Goal: Transaction & Acquisition: Purchase product/service

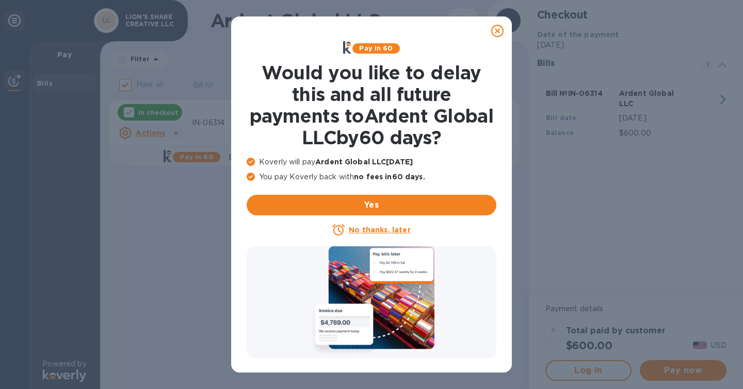
click at [368, 231] on u "No thanks, later" at bounding box center [379, 230] width 61 height 8
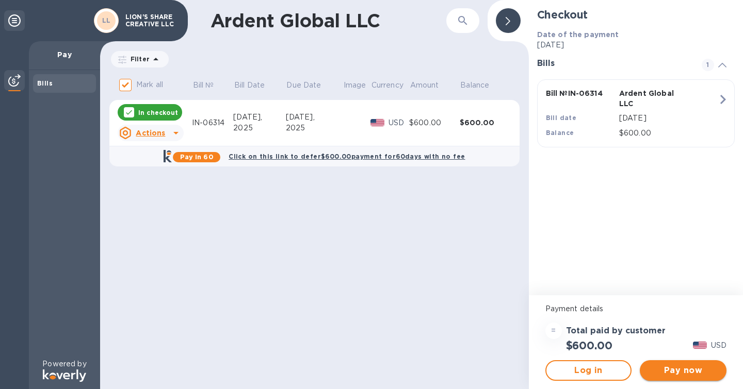
click at [666, 370] on span "Pay now" at bounding box center [683, 371] width 70 height 12
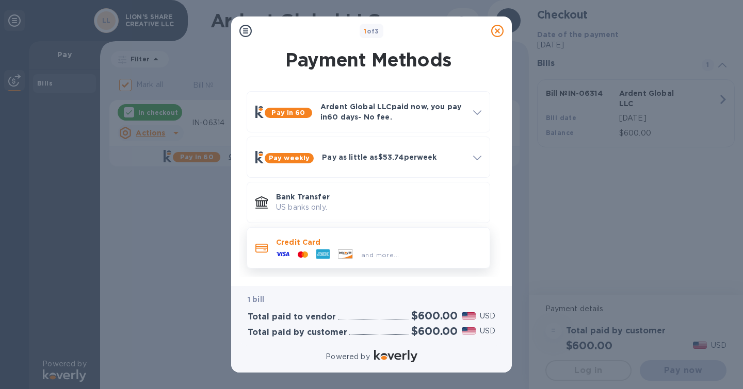
click at [399, 251] on div "and more..." at bounding box center [380, 255] width 46 height 11
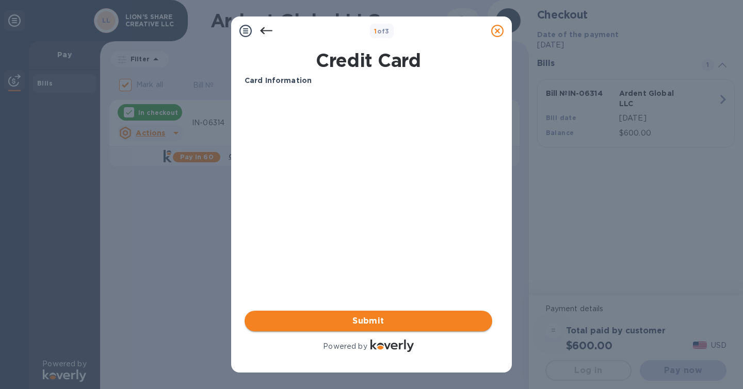
click at [366, 323] on span "Submit" at bounding box center [368, 321] width 231 height 12
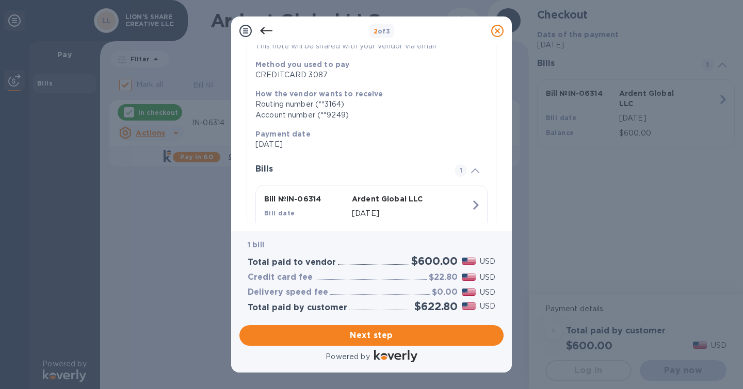
scroll to position [155, 0]
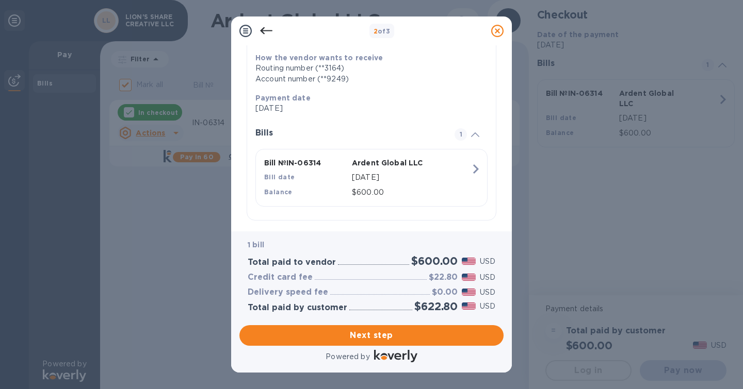
click at [263, 29] on icon at bounding box center [266, 31] width 12 height 12
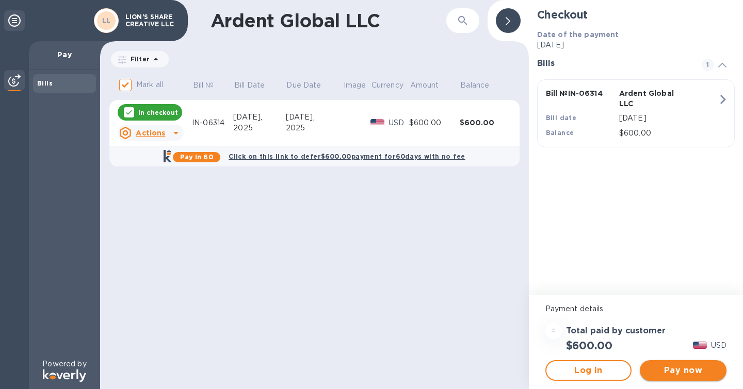
click at [673, 375] on span "Pay now" at bounding box center [683, 371] width 70 height 12
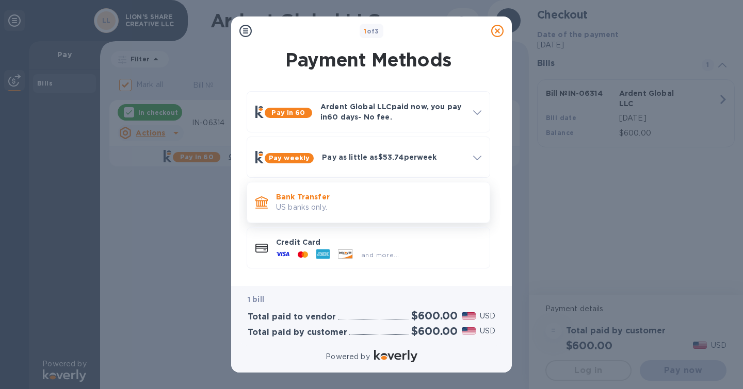
click at [333, 199] on p "Bank Transfer" at bounding box center [378, 197] width 205 height 10
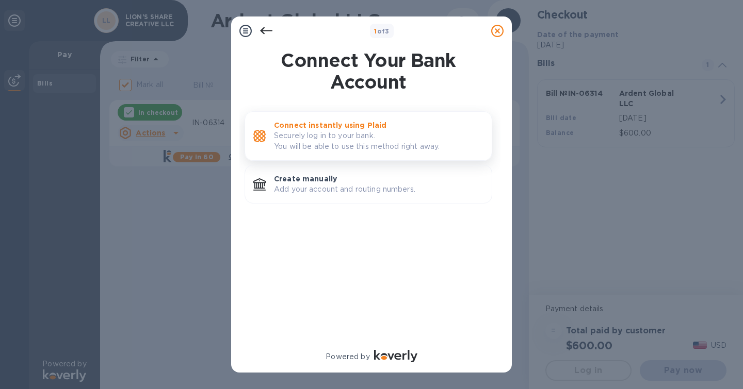
click at [351, 142] on p "Securely log in to your bank. You will be able to use this method right away." at bounding box center [378, 141] width 209 height 22
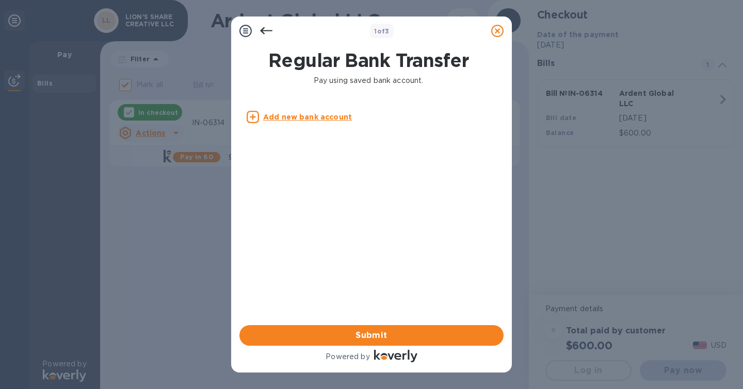
click at [308, 117] on body "1 of 3 Regular Bank Transfer Pay using saved bank account. Add new bank account…" at bounding box center [371, 194] width 743 height 389
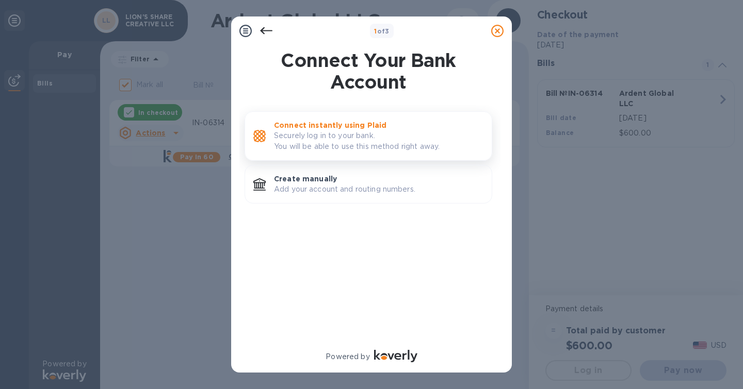
click at [289, 132] on p "Securely log in to your bank. You will be able to use this method right away." at bounding box center [378, 141] width 209 height 22
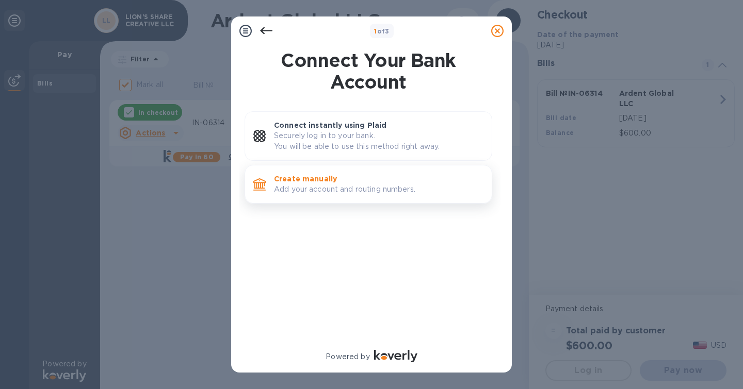
click at [325, 193] on p "Add your account and routing numbers." at bounding box center [378, 189] width 209 height 11
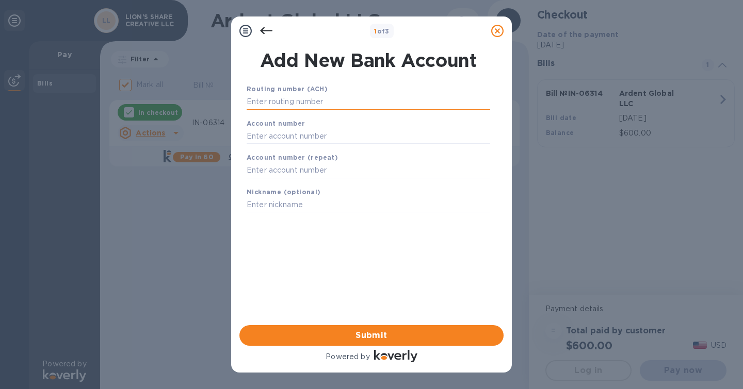
click at [312, 99] on input "text" at bounding box center [368, 101] width 243 height 15
click at [314, 99] on input "text" at bounding box center [368, 101] width 243 height 15
click at [0, 148] on div "1 of 3 Add New Bank Account Routing number (ACH) Account number Account number …" at bounding box center [371, 194] width 743 height 389
click at [290, 103] on input "text" at bounding box center [368, 101] width 243 height 15
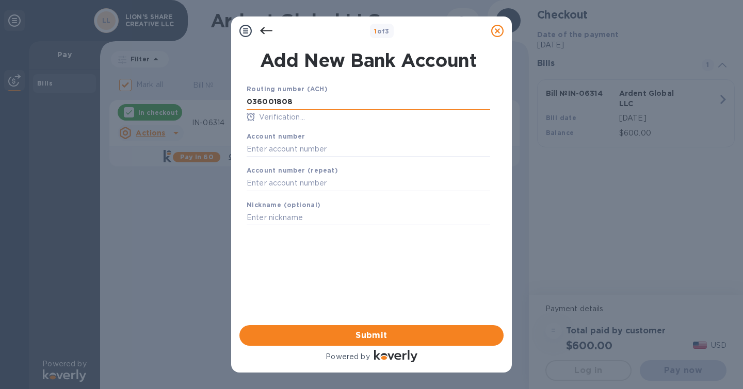
type input "036001808"
type input "4420423850"
click at [293, 216] on input "text" at bounding box center [368, 217] width 243 height 15
type input "LSC TD"
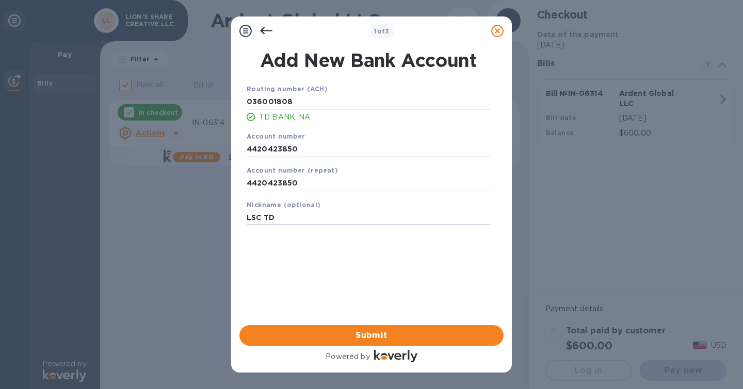
click at [369, 331] on span "Submit" at bounding box center [372, 336] width 248 height 12
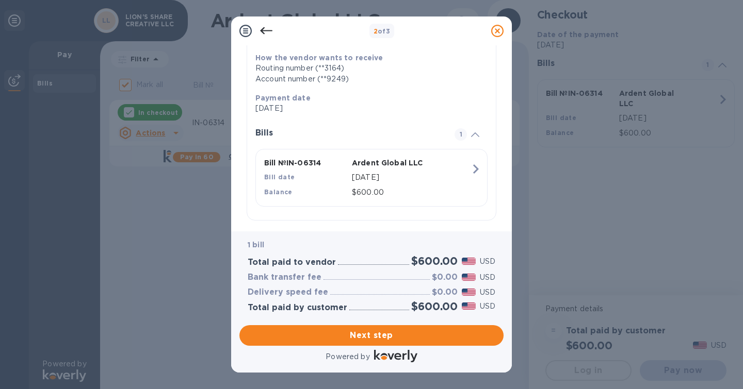
scroll to position [175, 0]
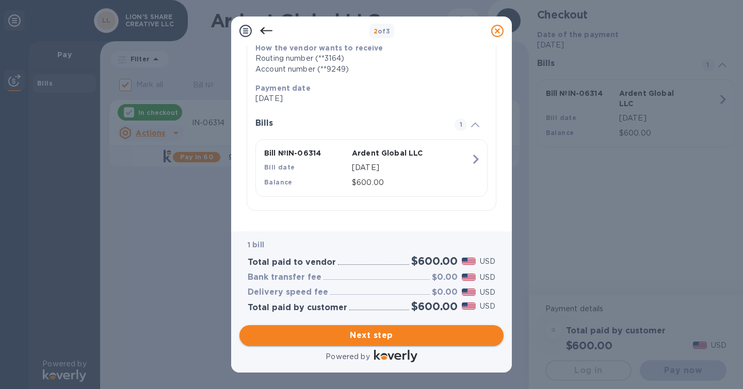
click at [390, 337] on span "Next step" at bounding box center [372, 336] width 248 height 12
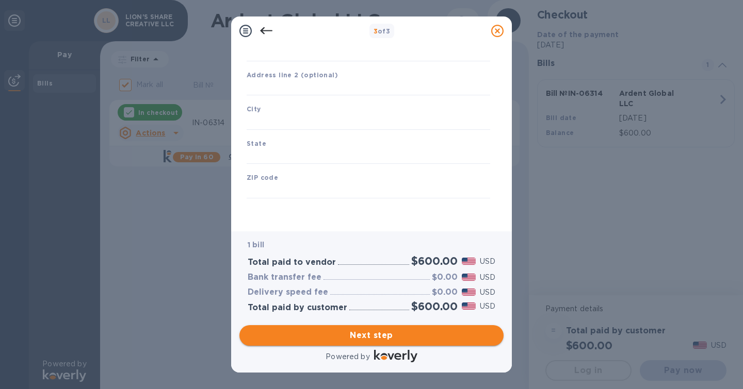
type input "[GEOGRAPHIC_DATA]"
click at [329, 47] on input "Business address" at bounding box center [368, 53] width 243 height 15
type input "1677 [GEOGRAPHIC_DATA]"
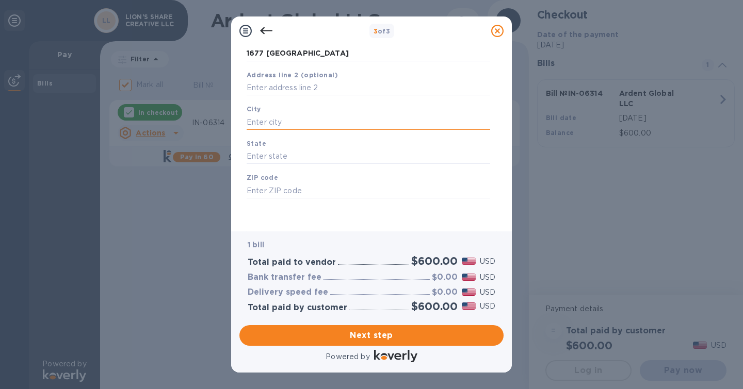
drag, startPoint x: 297, startPoint y: 115, endPoint x: 297, endPoint y: 123, distance: 7.7
click at [297, 115] on input "text" at bounding box center [368, 122] width 243 height 15
click at [302, 124] on input "text" at bounding box center [368, 122] width 243 height 15
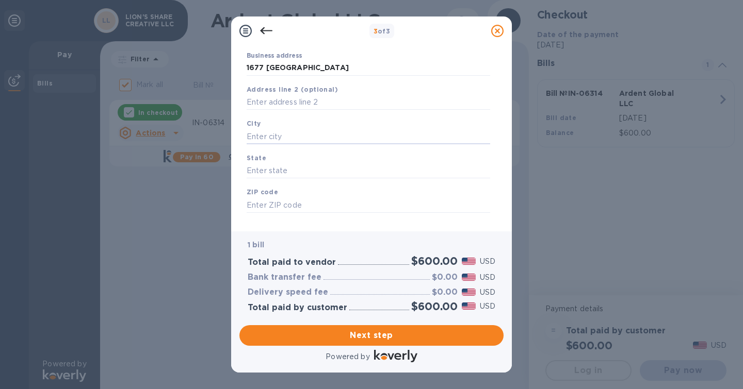
scroll to position [103, 0]
type input "[PERSON_NAME]"
type input "PA"
type input "19025"
click at [374, 331] on span "Next step" at bounding box center [372, 336] width 248 height 12
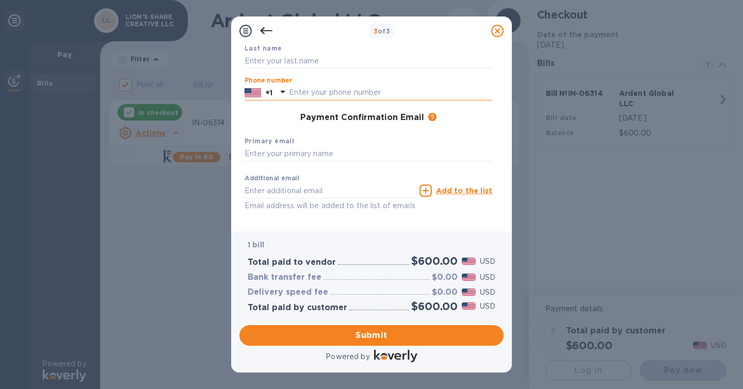
click at [332, 87] on input "text" at bounding box center [390, 92] width 203 height 15
click at [323, 61] on input "text" at bounding box center [368, 60] width 248 height 15
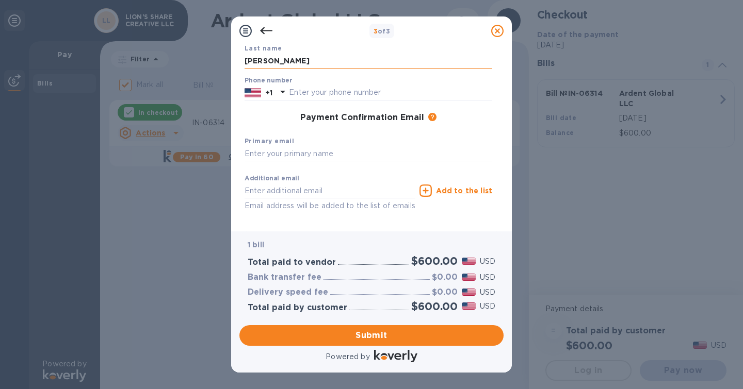
type input "[PERSON_NAME]"
type input "2017040630"
click at [292, 153] on input "text" at bounding box center [368, 153] width 248 height 15
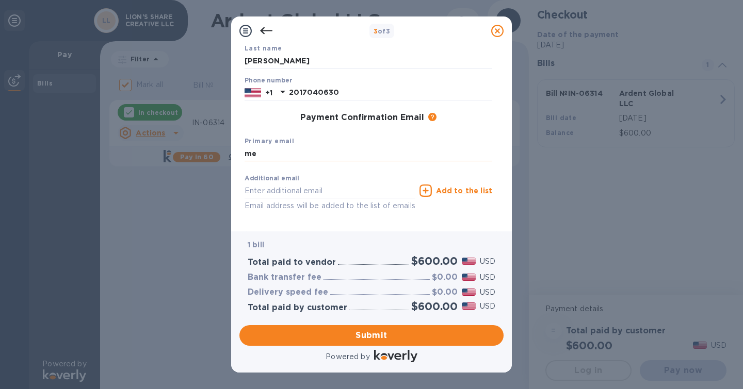
type input "m"
type input "[PERSON_NAME][EMAIL_ADDRESS][DOMAIN_NAME]"
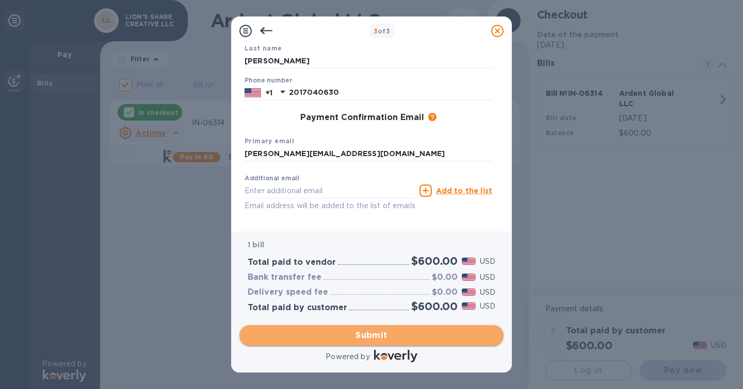
click at [340, 337] on span "Submit" at bounding box center [372, 336] width 248 height 12
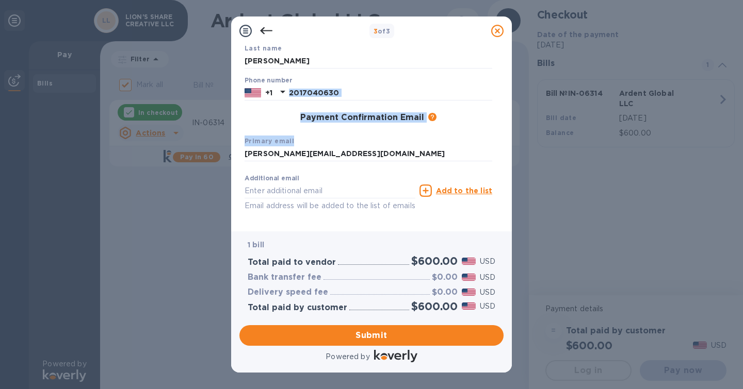
drag, startPoint x: 498, startPoint y: 136, endPoint x: 511, endPoint y: 75, distance: 62.6
click at [511, 75] on div "Payment Contact Information First name First name is a required field Last name…" at bounding box center [371, 138] width 281 height 186
click at [459, 133] on div "Primary email [PERSON_NAME][EMAIL_ADDRESS][DOMAIN_NAME]" at bounding box center [368, 149] width 256 height 35
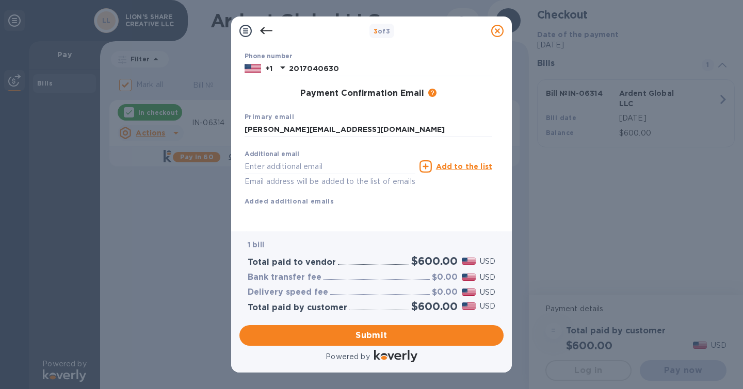
scroll to position [154, 0]
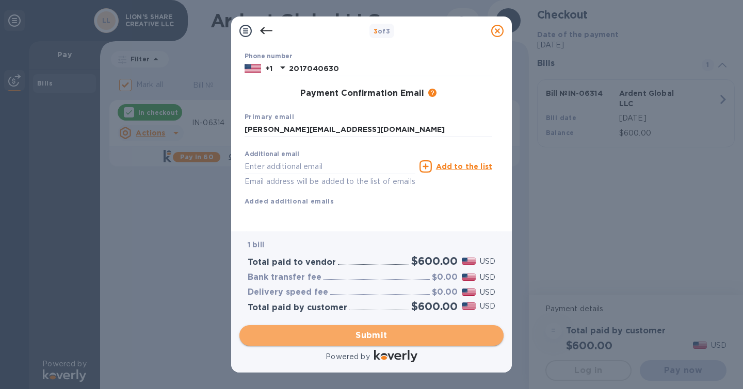
click at [367, 335] on span "Submit" at bounding box center [372, 336] width 248 height 12
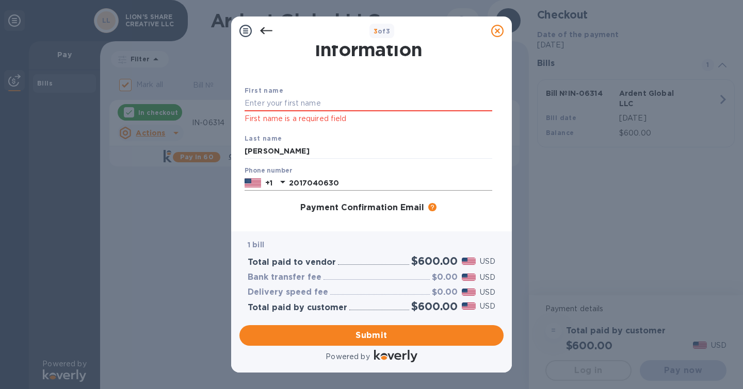
scroll to position [0, 0]
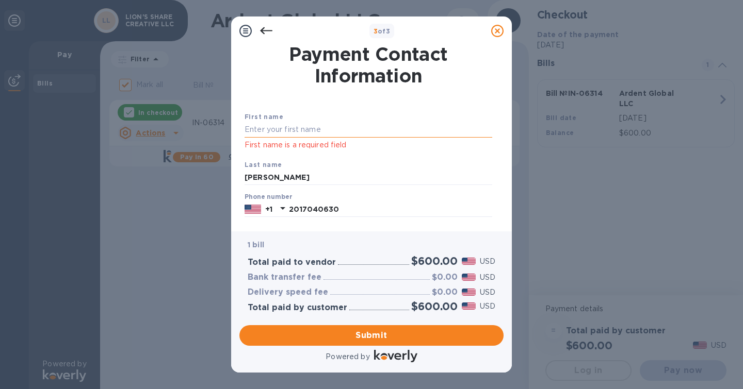
click at [365, 128] on input "text" at bounding box center [368, 129] width 248 height 15
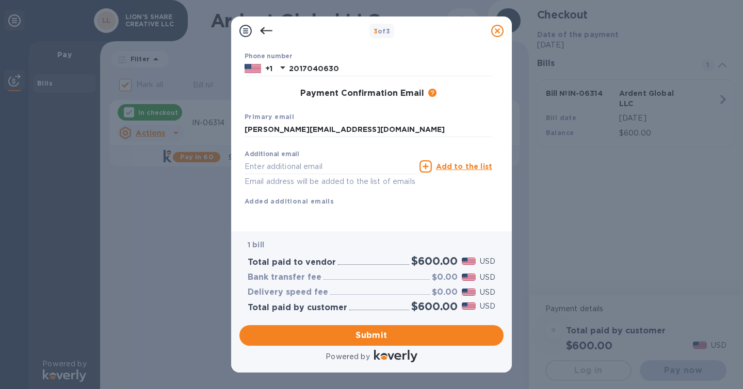
scroll to position [154, 0]
type input "Nilesh"
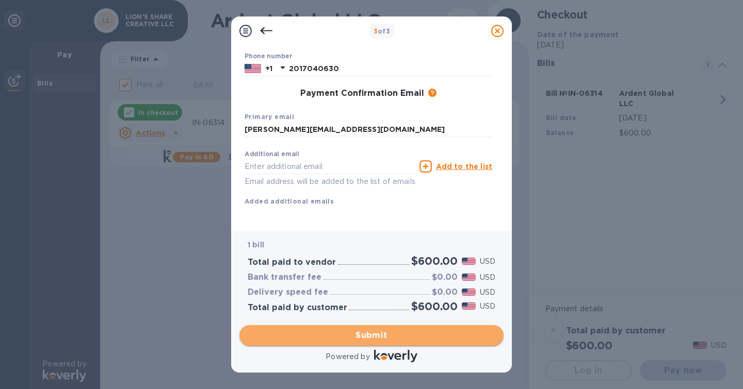
click at [378, 332] on span "Submit" at bounding box center [372, 336] width 248 height 12
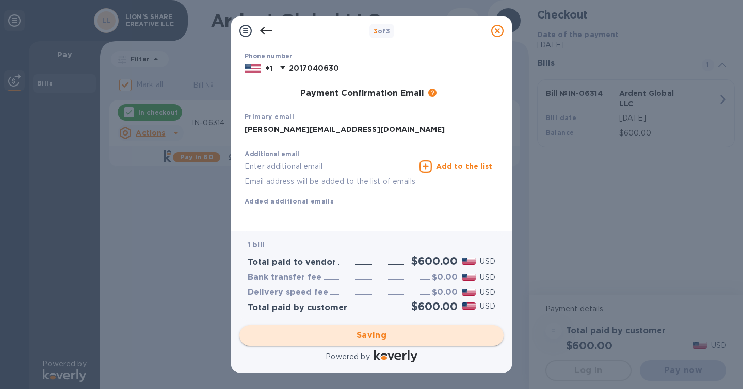
checkbox input "false"
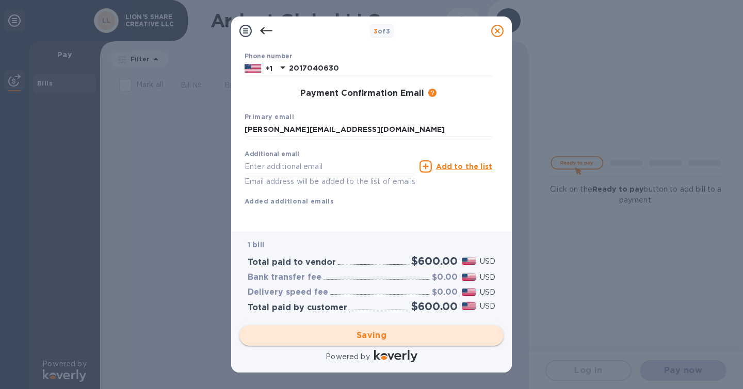
scroll to position [0, 0]
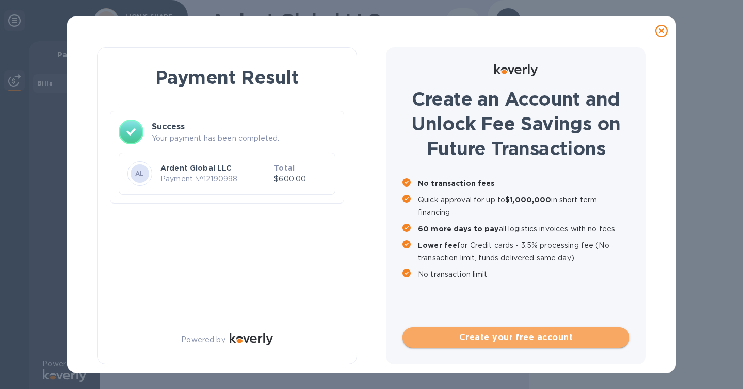
click at [530, 333] on span "Create your free account" at bounding box center [516, 338] width 210 height 12
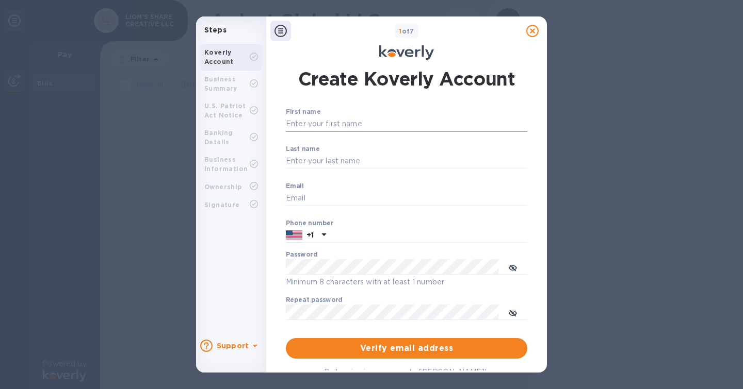
click at [344, 121] on input "First name" at bounding box center [406, 124] width 241 height 15
type input "Nilesh"
type input "[PERSON_NAME]"
type input "[PERSON_NAME][EMAIL_ADDRESS][DOMAIN_NAME]"
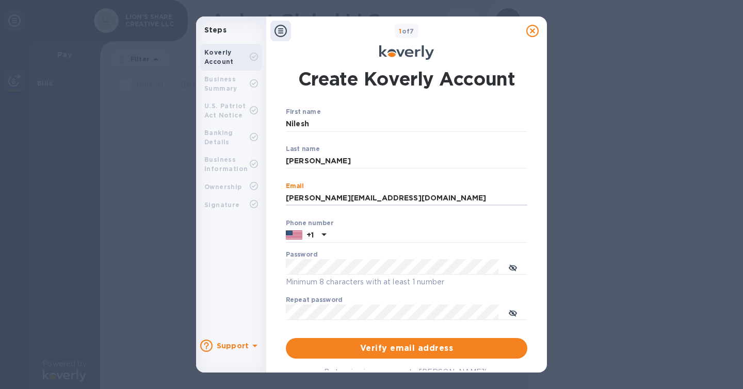
type input "2017040630"
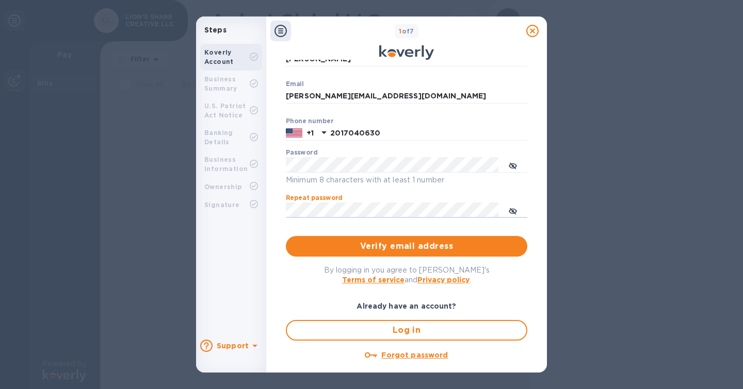
scroll to position [108, 0]
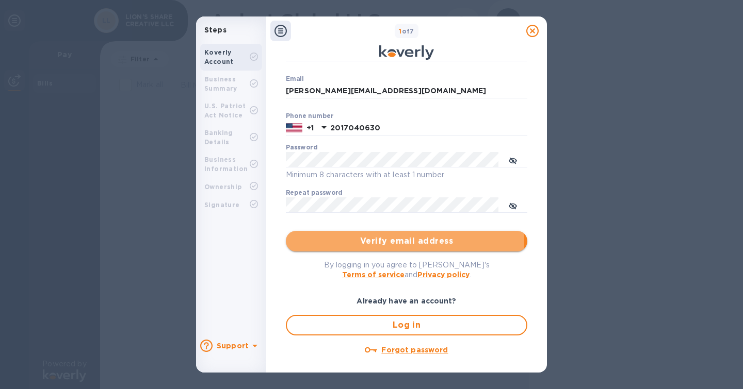
click at [386, 241] on span "Verify email address" at bounding box center [406, 241] width 225 height 12
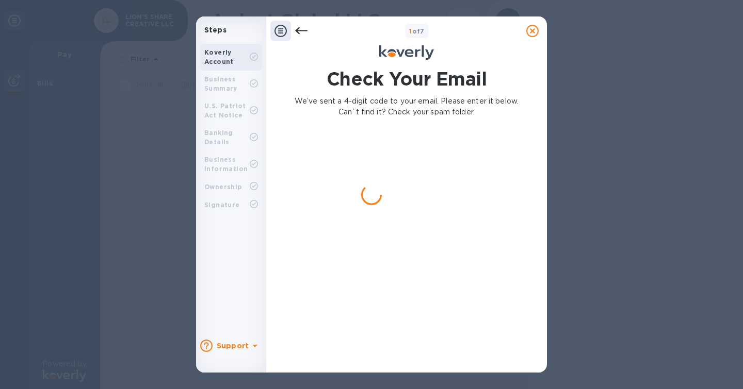
scroll to position [0, 0]
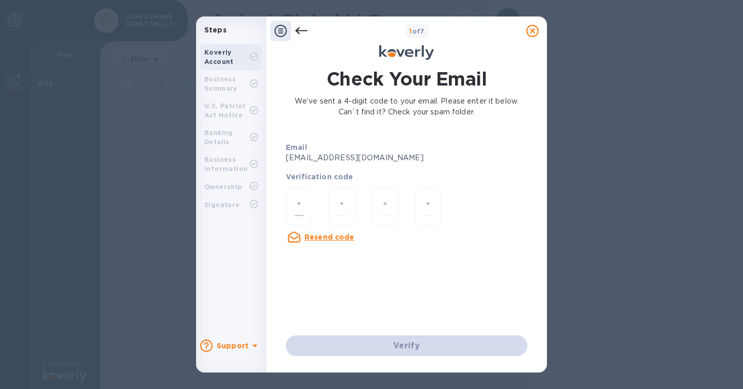
click at [304, 201] on div at bounding box center [299, 206] width 26 height 37
type input "1"
type input "6"
type input "1"
type input "8"
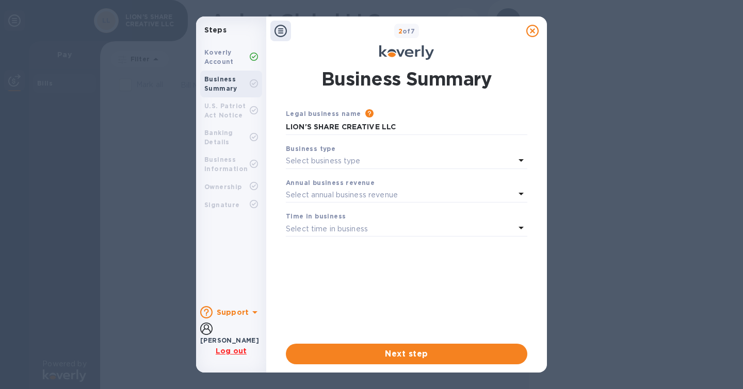
click at [400, 153] on div "Business type" at bounding box center [406, 148] width 241 height 11
click at [402, 161] on div "Select business type" at bounding box center [400, 161] width 229 height 14
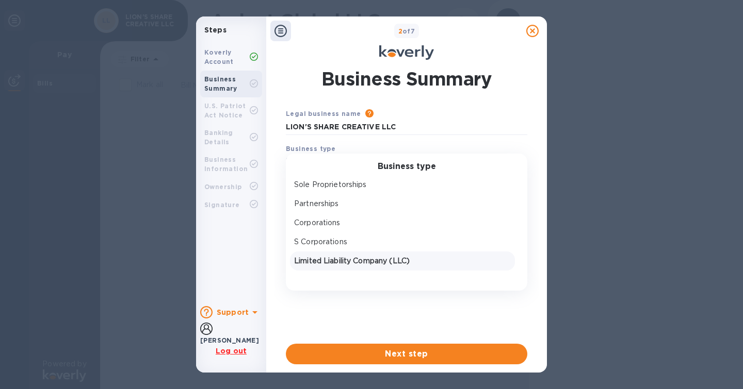
drag, startPoint x: 378, startPoint y: 262, endPoint x: 382, endPoint y: 254, distance: 9.5
click at [378, 261] on p "Limited Liability Company (LLC)" at bounding box center [402, 261] width 217 height 11
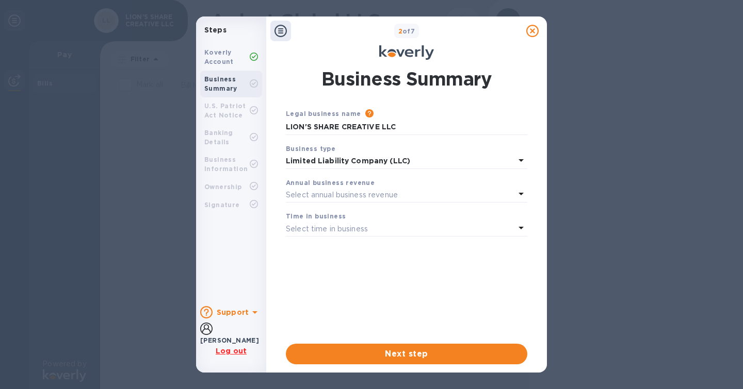
click at [386, 200] on p "Select annual business revenue" at bounding box center [342, 195] width 112 height 11
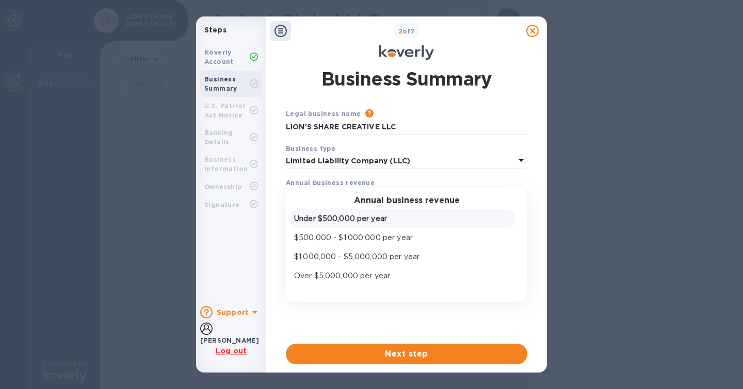
click at [381, 220] on p "Under $500,000 per year" at bounding box center [402, 219] width 217 height 11
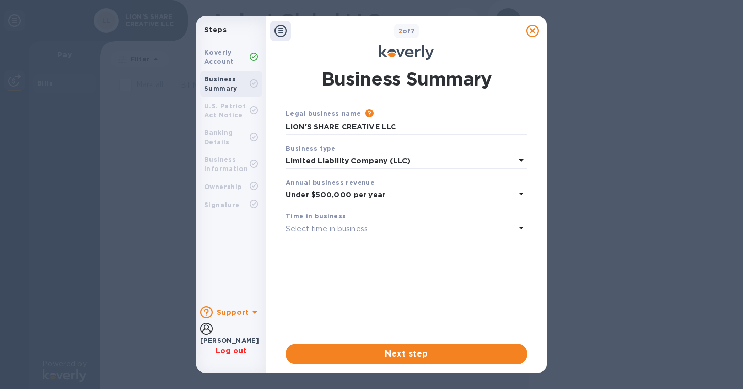
click at [373, 227] on div "Select time in business" at bounding box center [400, 229] width 229 height 14
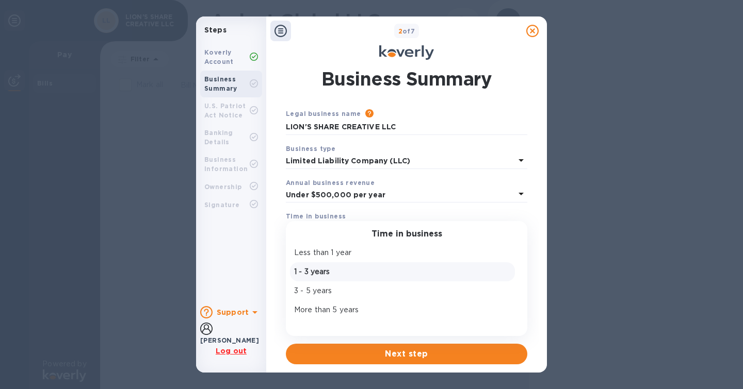
click at [370, 279] on div "1 - 3 years" at bounding box center [402, 272] width 221 height 15
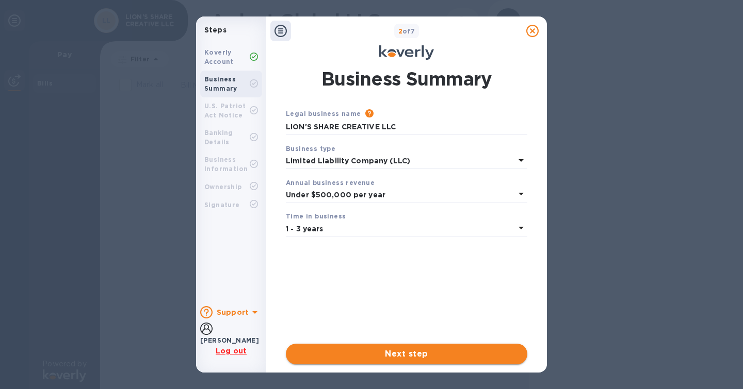
click at [364, 350] on span "Next step" at bounding box center [406, 354] width 225 height 12
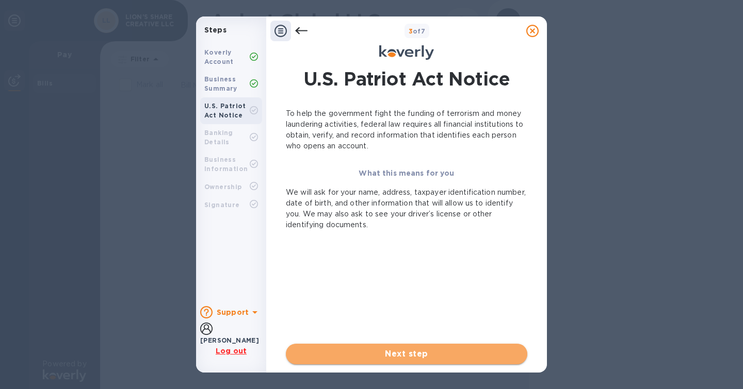
click at [354, 353] on span "Next step" at bounding box center [406, 354] width 225 height 12
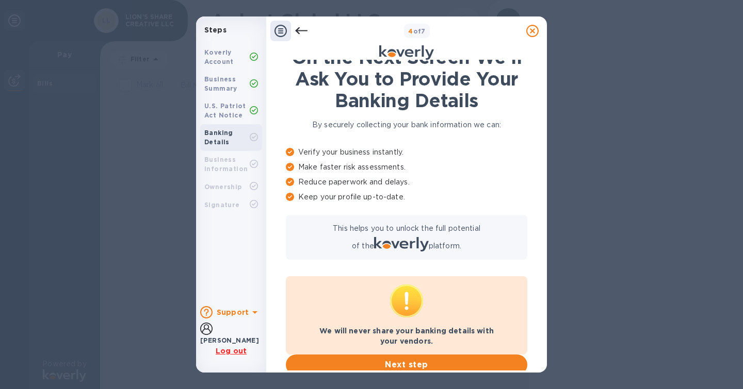
scroll to position [30, 0]
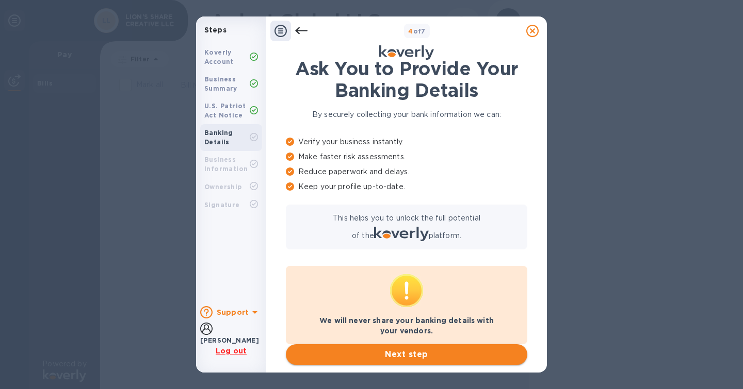
click at [391, 357] on span "Next step" at bounding box center [406, 355] width 225 height 12
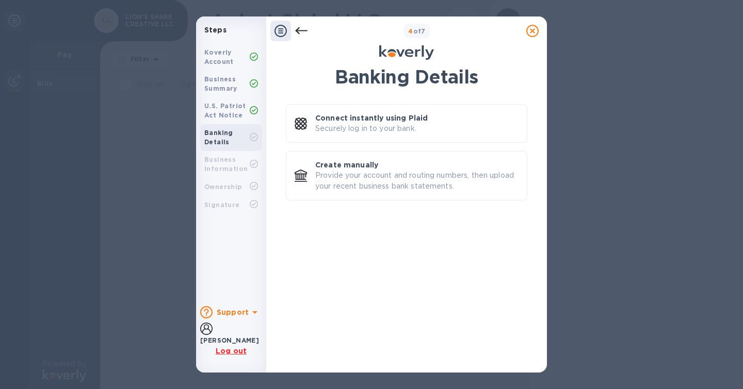
scroll to position [0, 0]
click at [358, 188] on p "Provide your account and routing numbers, then upload your recent business bank…" at bounding box center [416, 181] width 203 height 22
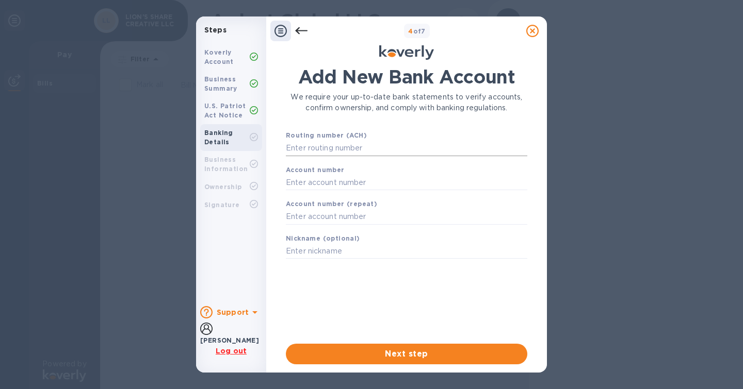
click at [377, 144] on input "text" at bounding box center [406, 148] width 241 height 15
click at [378, 144] on input "text" at bounding box center [406, 148] width 241 height 15
type input "036001808"
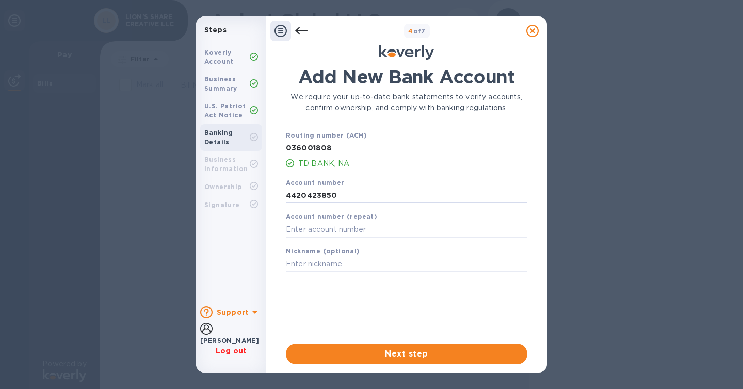
type input "4420423850"
type input "TD LSC"
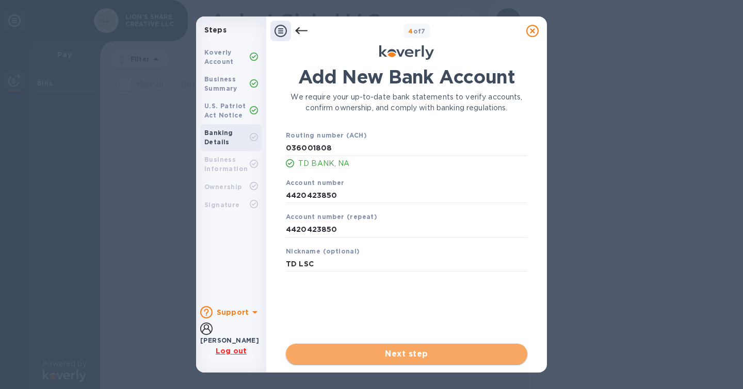
click at [415, 355] on span "Next step" at bounding box center [406, 354] width 225 height 12
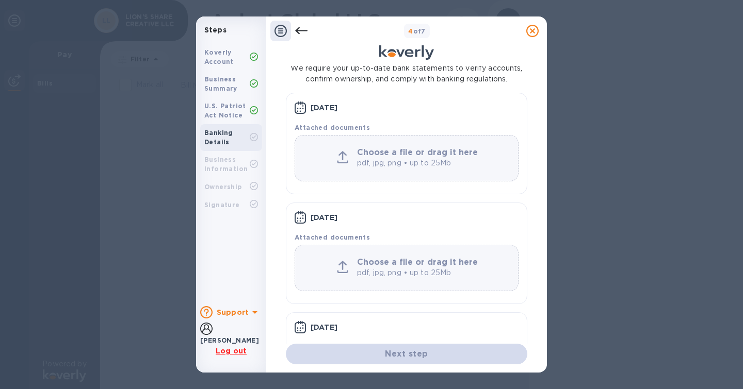
scroll to position [152, 0]
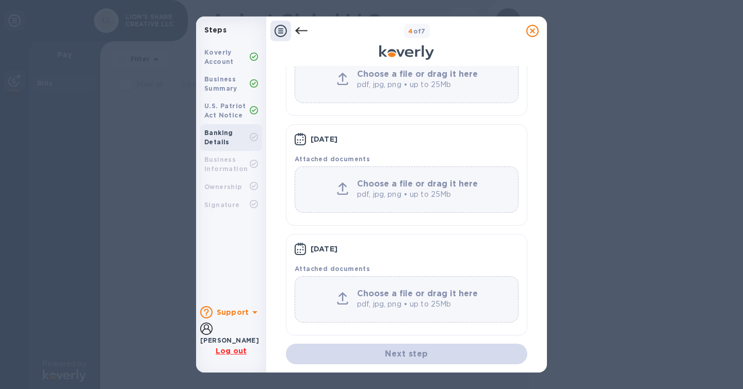
click at [0, 50] on div "Steps Koverly Account Business Summary U.S. Patriot Act Notice Banking Details …" at bounding box center [371, 194] width 743 height 389
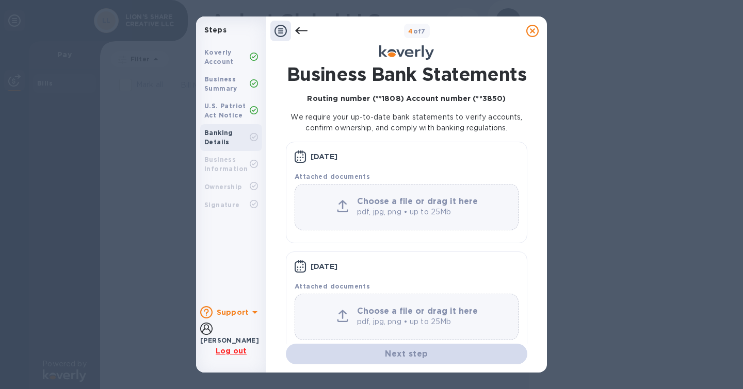
scroll to position [0, 0]
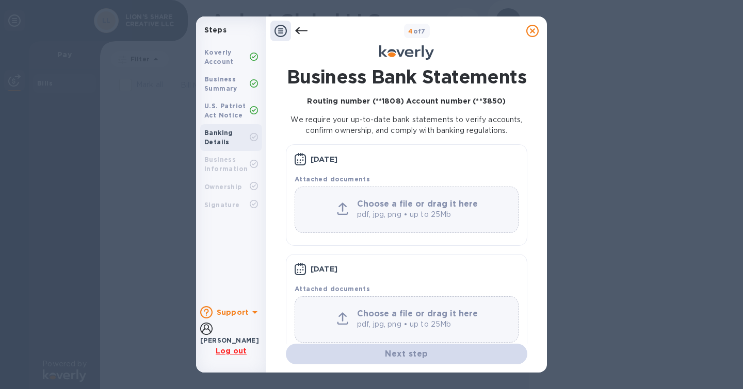
click at [728, 250] on div "Steps Koverly Account Business Summary U.S. Patriot Act Notice Banking Details …" at bounding box center [371, 194] width 743 height 389
click at [443, 209] on b "Choose a file or drag it here" at bounding box center [417, 204] width 121 height 10
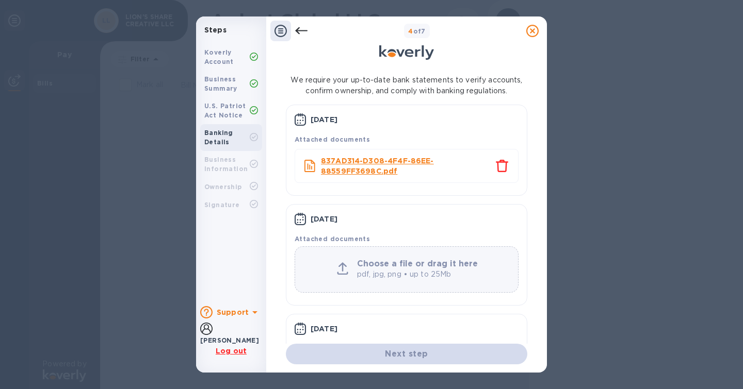
scroll to position [52, 0]
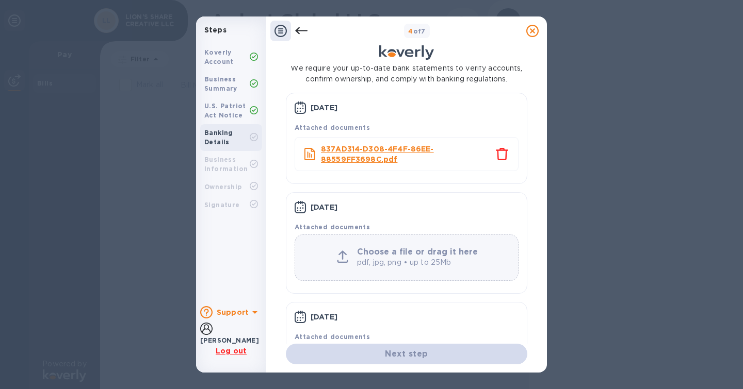
click at [424, 268] on p "pdf, jpg, png • up to 25Mb" at bounding box center [419, 262] width 124 height 11
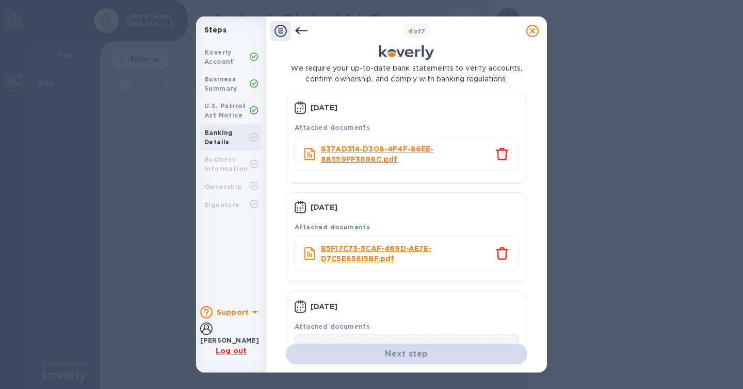
scroll to position [132, 0]
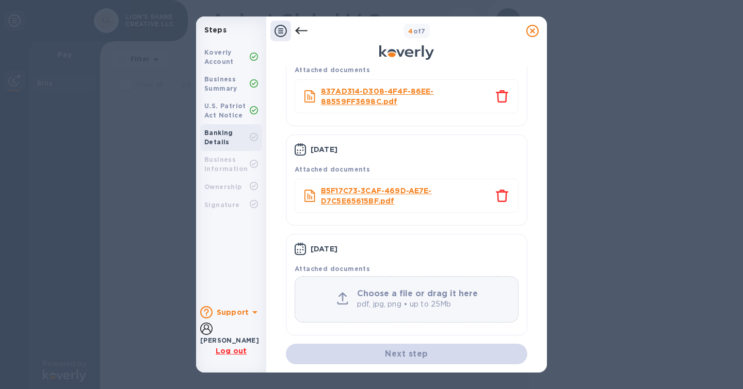
click at [386, 300] on p "pdf, jpg, png • up to 25Mb" at bounding box center [419, 304] width 124 height 11
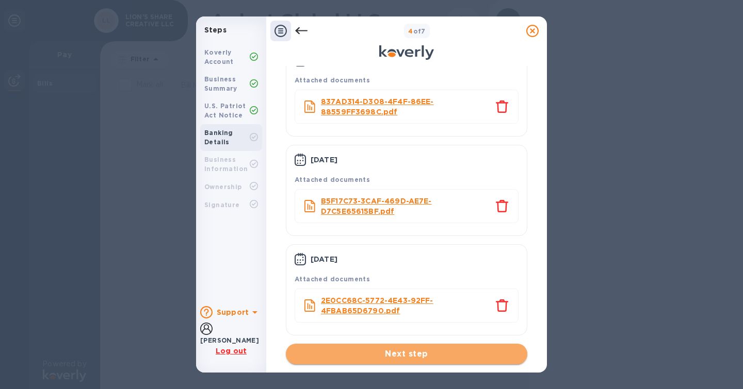
click at [376, 348] on button "Next step" at bounding box center [406, 354] width 241 height 21
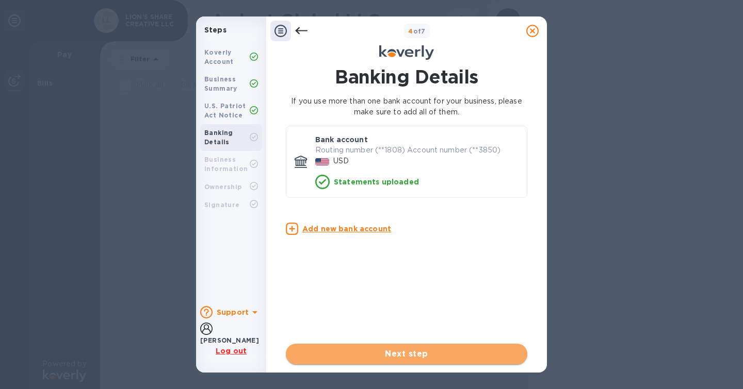
click at [399, 354] on span "Next step" at bounding box center [406, 354] width 225 height 12
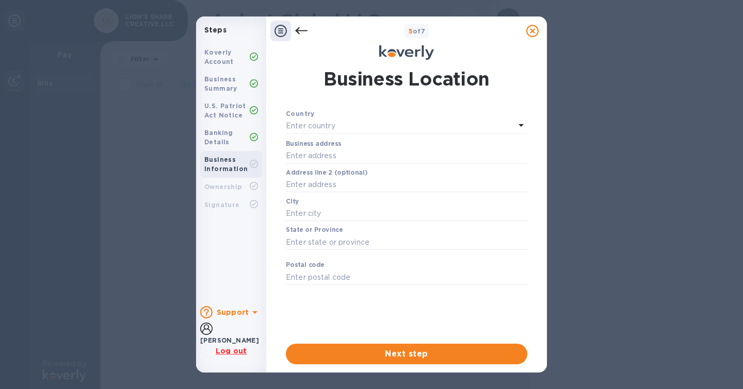
click at [388, 126] on div "Enter country" at bounding box center [400, 126] width 229 height 14
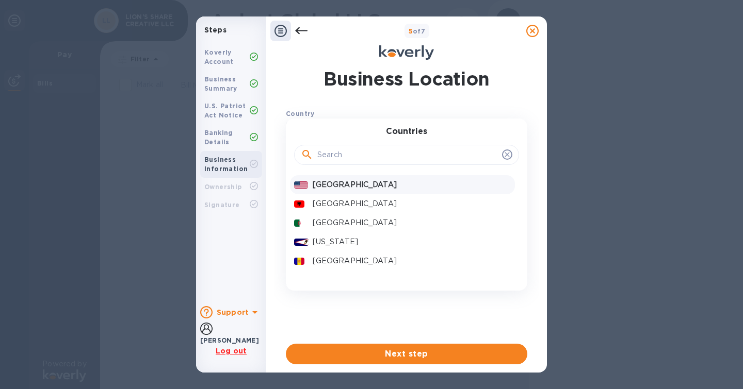
click at [381, 186] on p "[GEOGRAPHIC_DATA]" at bounding box center [412, 184] width 198 height 11
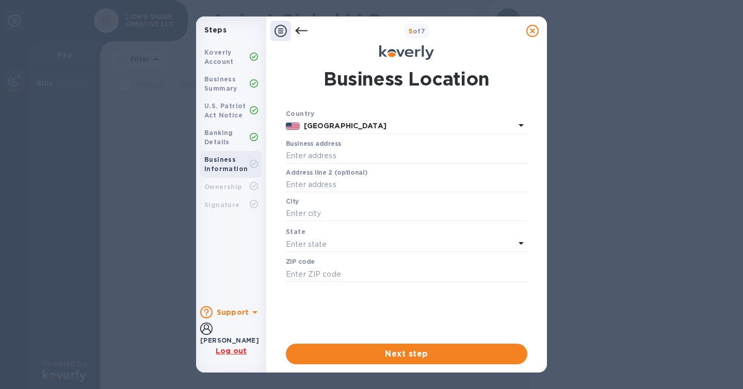
click at [391, 140] on div "Country [GEOGRAPHIC_DATA] Business address ​ Address line 2 (optional) ​ City ​…" at bounding box center [406, 197] width 241 height 179
click at [386, 150] on div "Business address ​" at bounding box center [406, 158] width 241 height 37
click at [387, 154] on input "text" at bounding box center [406, 156] width 241 height 15
type input "1677 [GEOGRAPHIC_DATA]"
type input "[PERSON_NAME]"
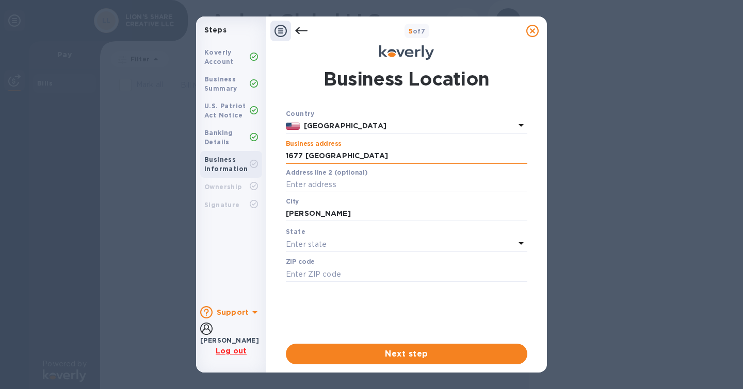
type input "19025"
type input "[PERSON_NAME]"
type input "2017040630"
click at [358, 248] on div "Enter state" at bounding box center [400, 244] width 229 height 14
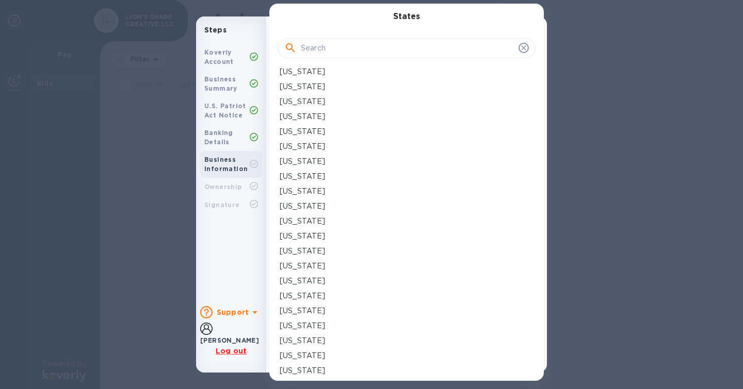
click at [359, 247] on div "[US_STATE]" at bounding box center [407, 251] width 254 height 11
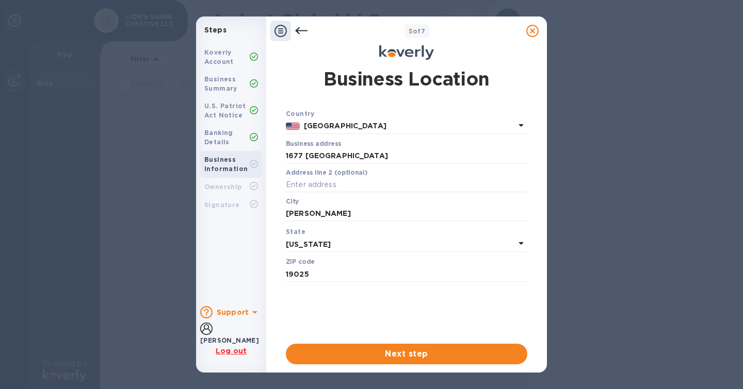
click at [364, 240] on p "[US_STATE]" at bounding box center [400, 244] width 229 height 11
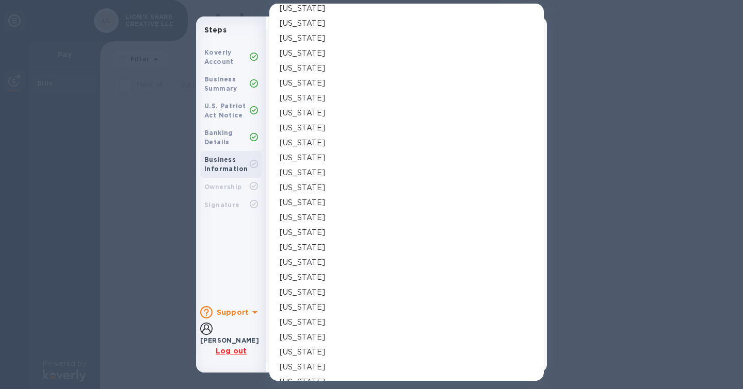
scroll to position [464, 0]
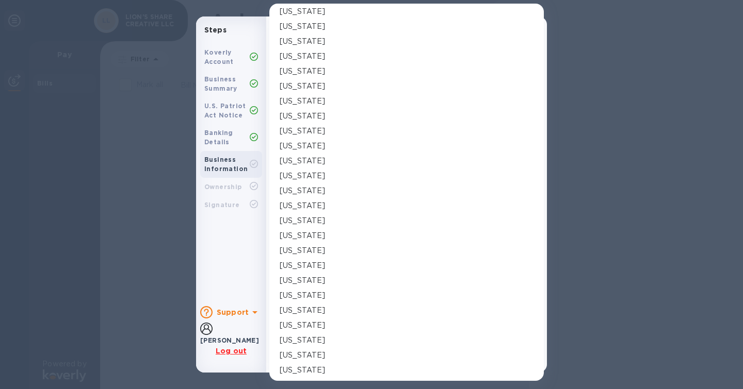
click at [334, 268] on div "[US_STATE]" at bounding box center [407, 265] width 254 height 11
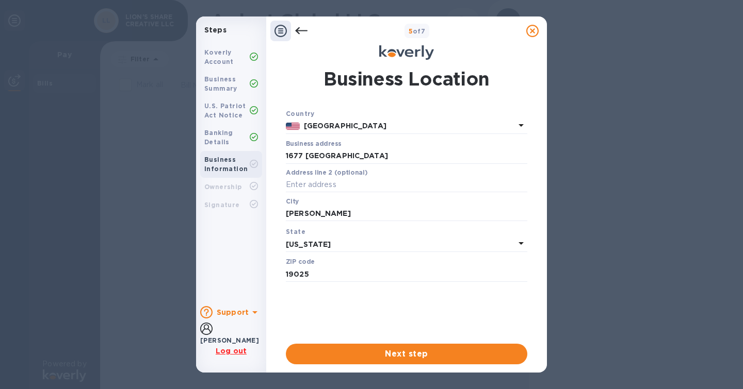
click at [398, 356] on span "Next step" at bounding box center [406, 354] width 225 height 12
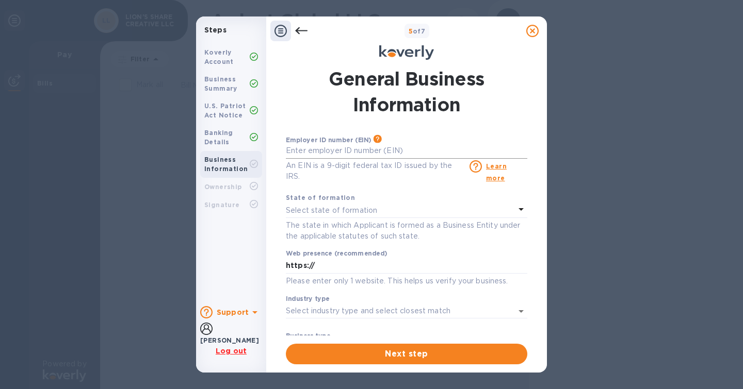
click at [391, 153] on input "text" at bounding box center [406, 150] width 241 height 15
click at [392, 152] on input "text" at bounding box center [406, 150] width 241 height 15
type input "***39"
click at [365, 215] on div "Select state of formation" at bounding box center [400, 210] width 229 height 14
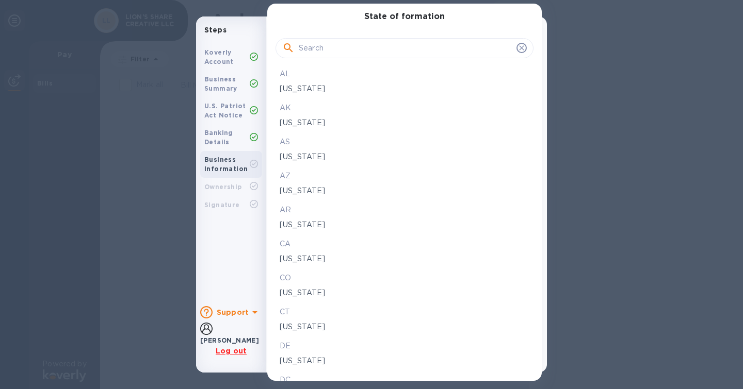
click at [366, 209] on p "AR" at bounding box center [405, 210] width 250 height 11
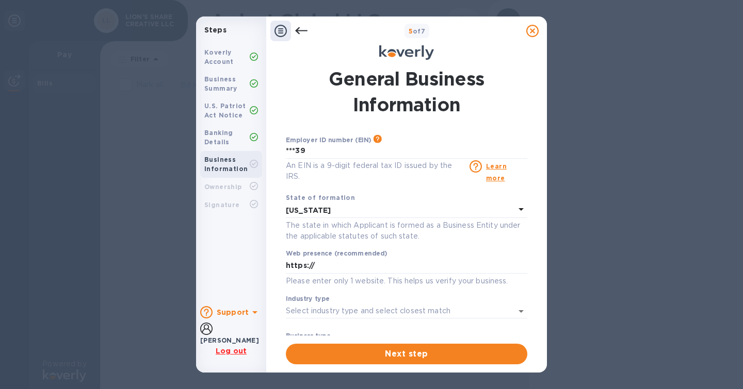
click at [366, 209] on p "[US_STATE]" at bounding box center [400, 210] width 229 height 11
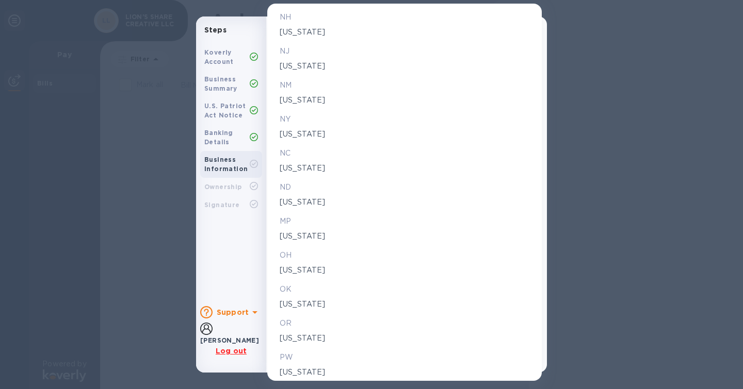
scroll to position [1289, 0]
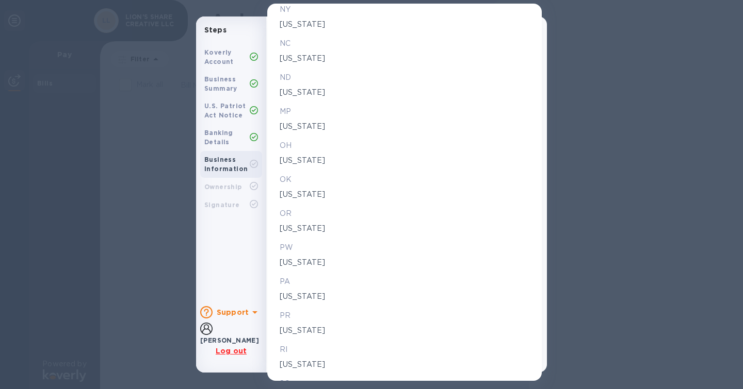
click at [355, 289] on div "[US_STATE]" at bounding box center [404, 296] width 254 height 15
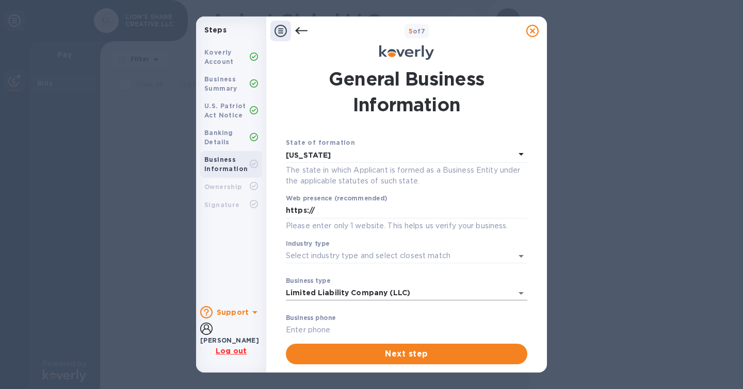
scroll to position [103, 0]
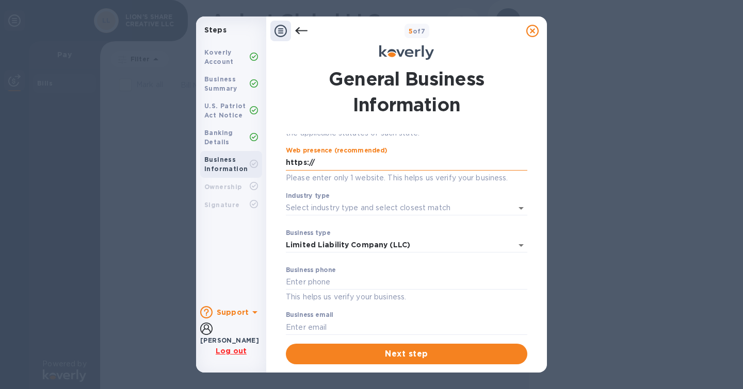
click at [372, 165] on input "https://" at bounding box center [406, 162] width 241 height 15
click at [352, 217] on div "Industry type ​" at bounding box center [406, 210] width 241 height 37
click at [352, 207] on input "Industry type" at bounding box center [392, 208] width 212 height 15
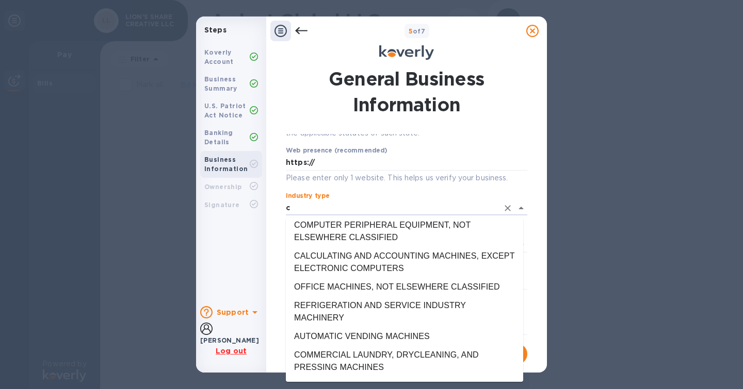
scroll to position [0, 0]
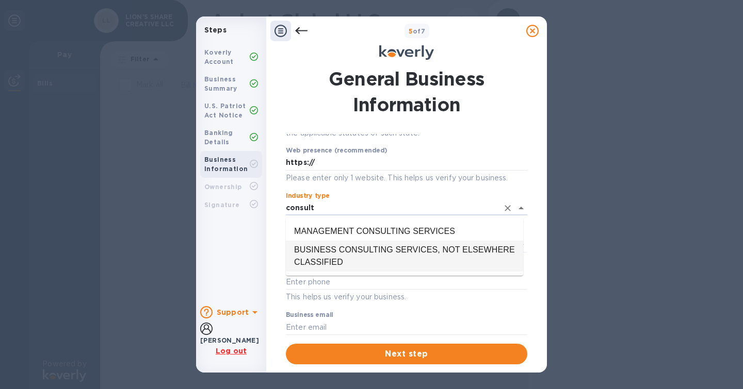
click at [405, 252] on li "BUSINESS CONSULTING SERVICES, NOT ELSEWHERE CLASSIFIED" at bounding box center [404, 256] width 237 height 31
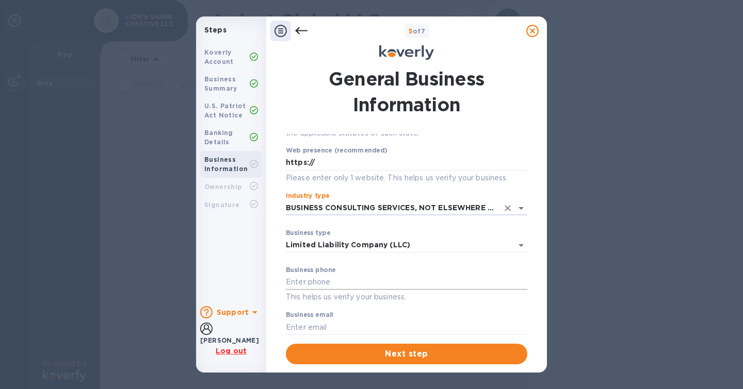
type input "BUSINESS CONSULTING SERVICES, NOT ELSEWHERE CLASSIFIED"
click at [370, 285] on input "text" at bounding box center [406, 282] width 241 height 15
type input "2017040630"
click at [342, 325] on input "text" at bounding box center [406, 327] width 241 height 15
type input "[PERSON_NAME][EMAIL_ADDRESS][DOMAIN_NAME]"
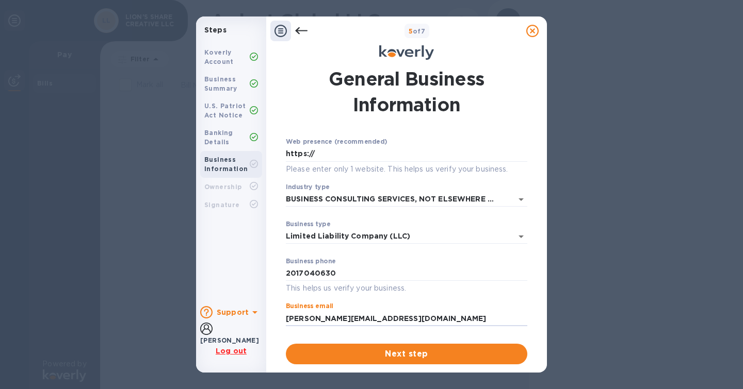
scroll to position [117, 0]
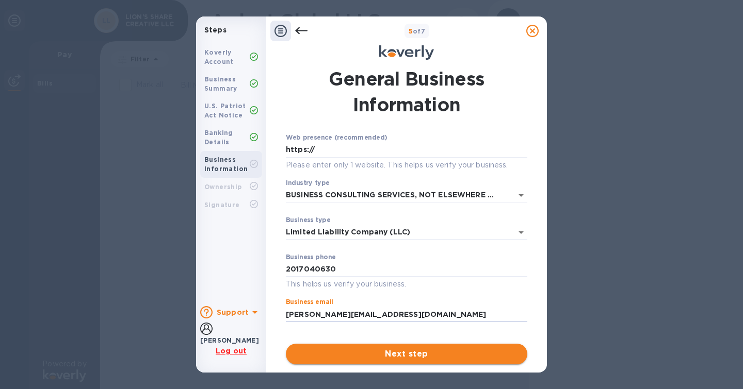
click at [361, 356] on span "Next step" at bounding box center [406, 354] width 225 height 12
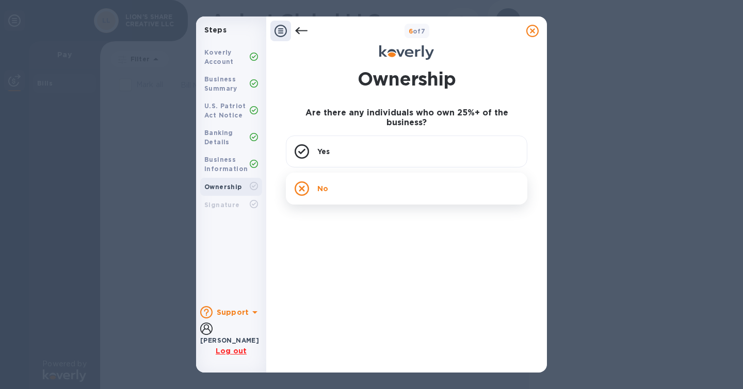
click at [339, 184] on div "No" at bounding box center [406, 189] width 241 height 32
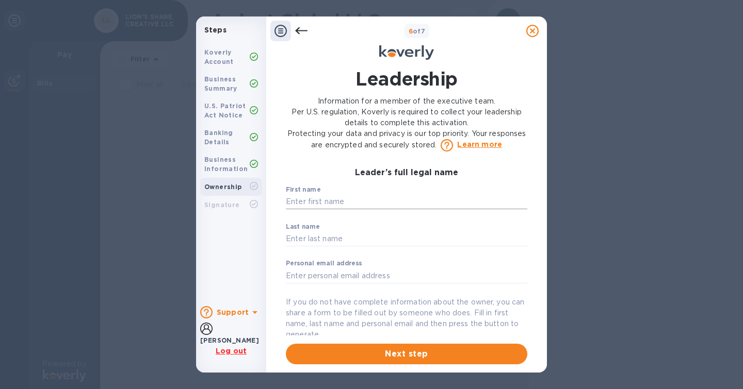
click at [340, 202] on input "text" at bounding box center [406, 201] width 241 height 15
type input "nilesh"
type input "[PERSON_NAME]"
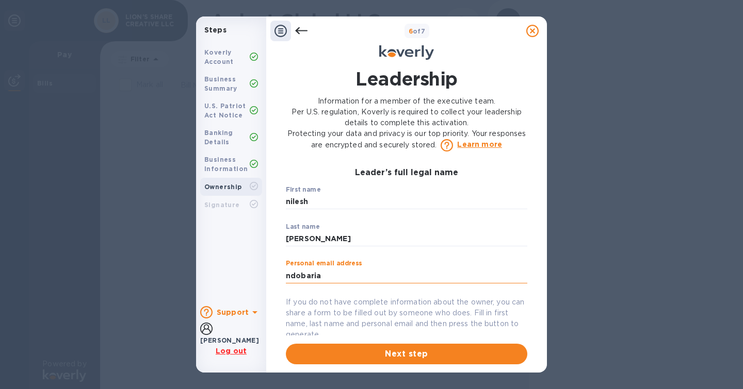
type input "[EMAIL_ADDRESS][DOMAIN_NAME]"
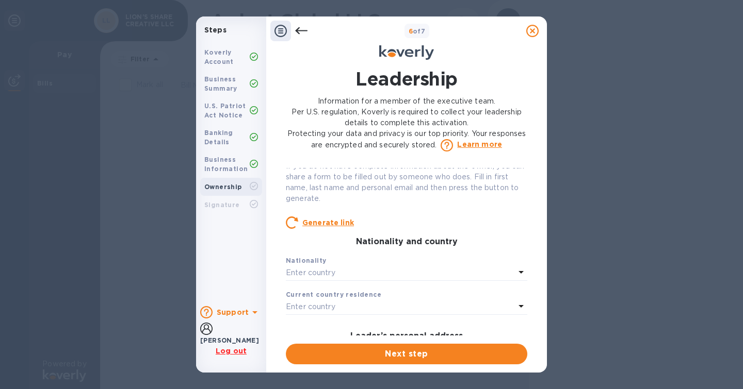
scroll to position [155, 0]
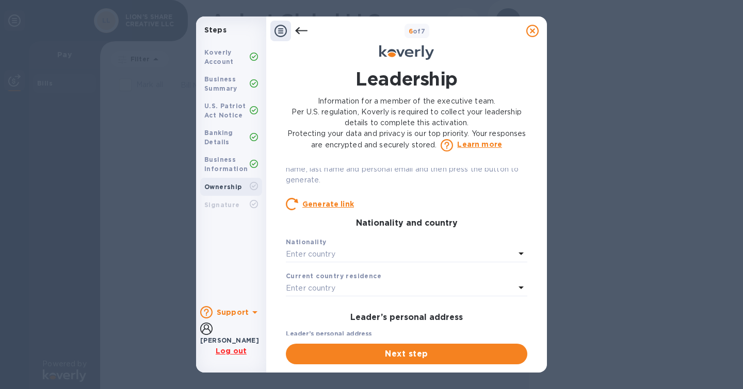
click at [416, 246] on div "Nationality" at bounding box center [406, 242] width 241 height 11
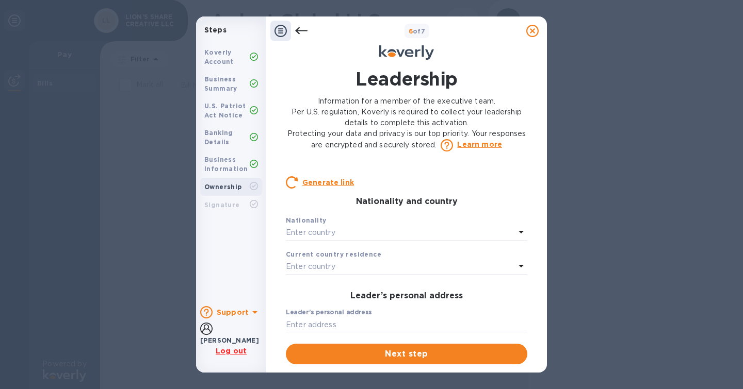
scroll to position [206, 0]
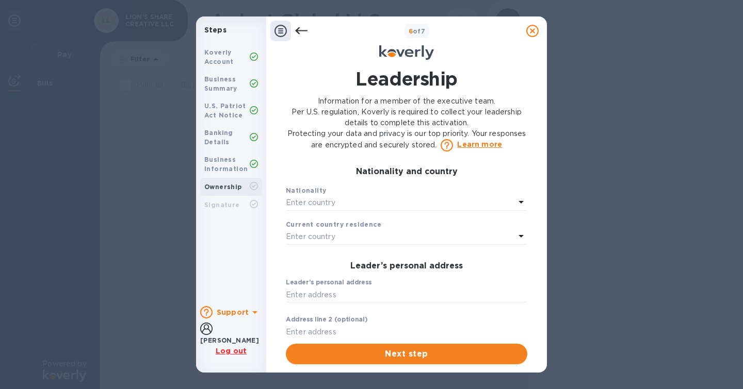
click at [439, 200] on div "Enter country" at bounding box center [400, 203] width 229 height 14
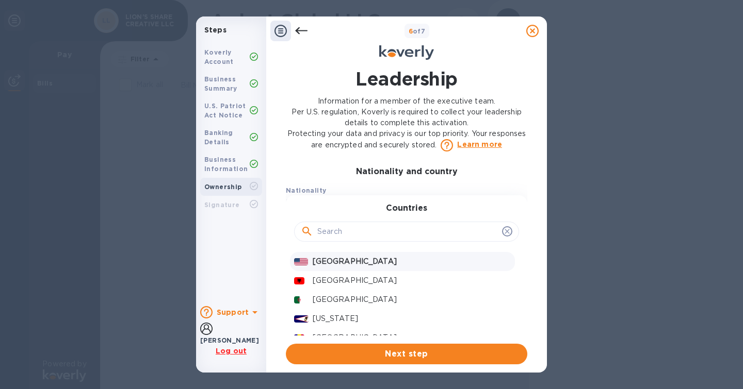
click at [373, 257] on p "[GEOGRAPHIC_DATA]" at bounding box center [412, 261] width 198 height 11
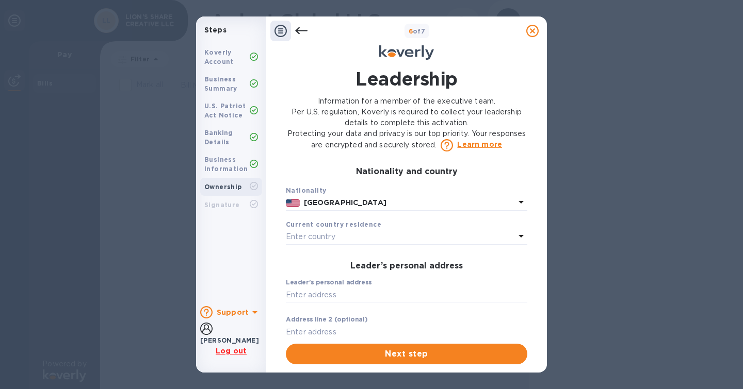
click at [387, 241] on div "Enter country" at bounding box center [400, 237] width 229 height 14
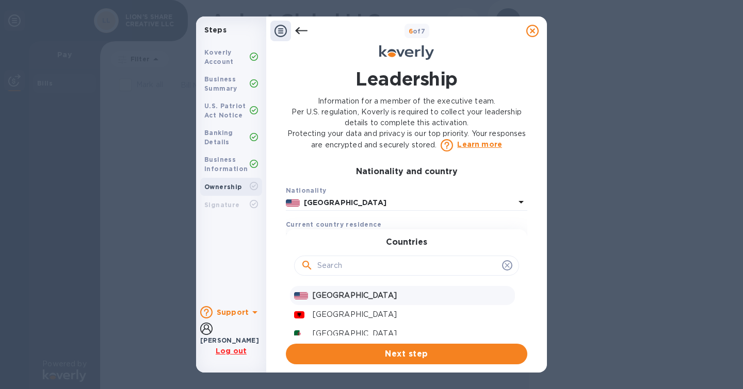
click at [354, 301] on p "[GEOGRAPHIC_DATA]" at bounding box center [412, 295] width 198 height 11
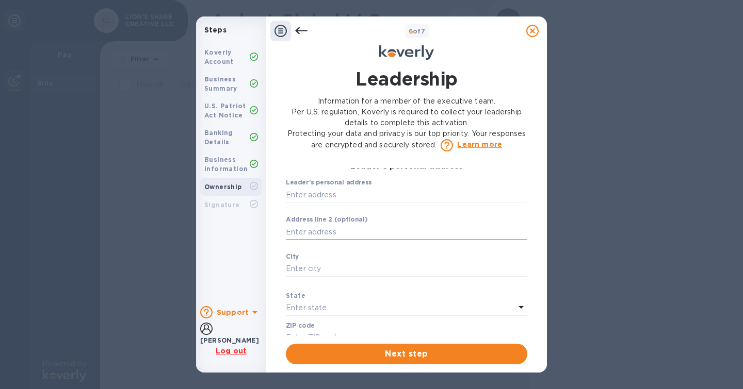
scroll to position [309, 0]
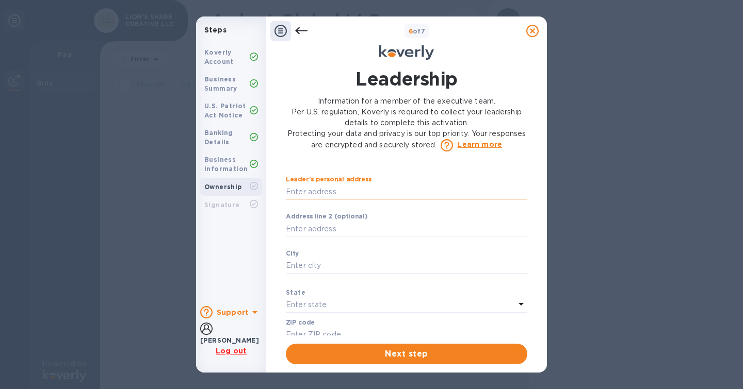
click at [381, 194] on input "text" at bounding box center [406, 191] width 241 height 15
type input "1677 [GEOGRAPHIC_DATA]"
type input "[PERSON_NAME]"
type input "19025"
type input "***30"
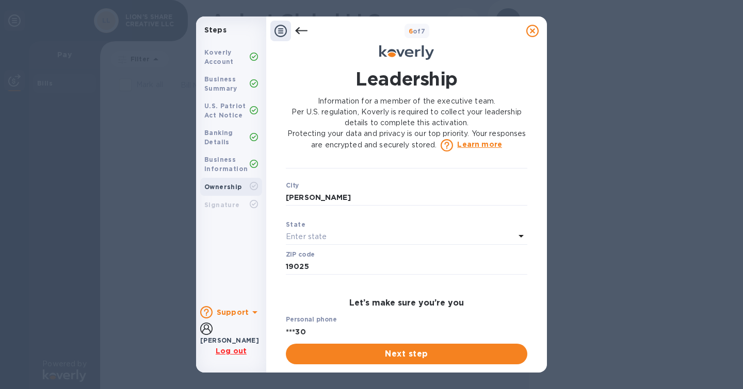
scroll to position [413, 0]
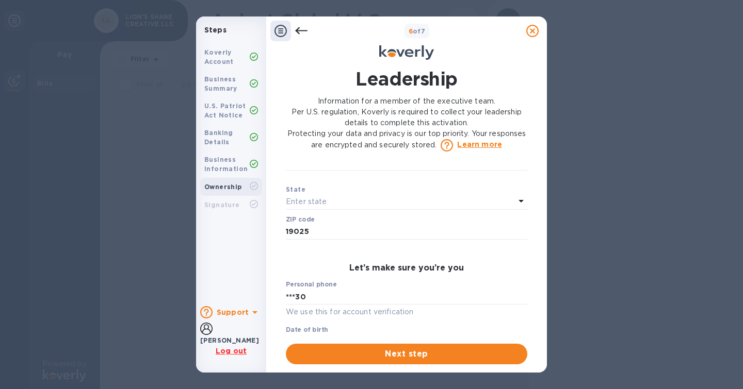
click at [344, 202] on div "Enter state" at bounding box center [400, 202] width 229 height 14
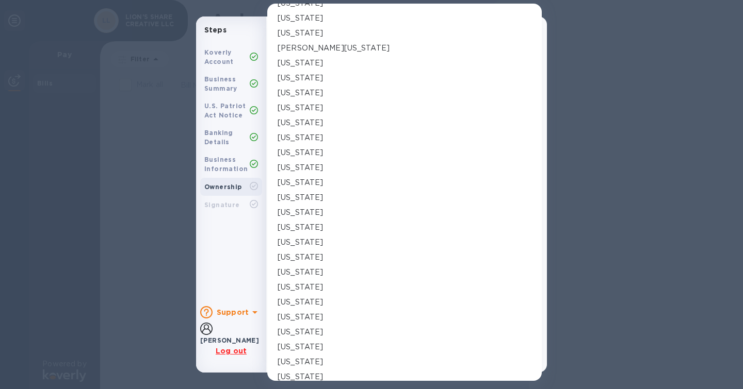
scroll to position [516, 0]
click at [331, 216] on div "[US_STATE]" at bounding box center [404, 214] width 254 height 11
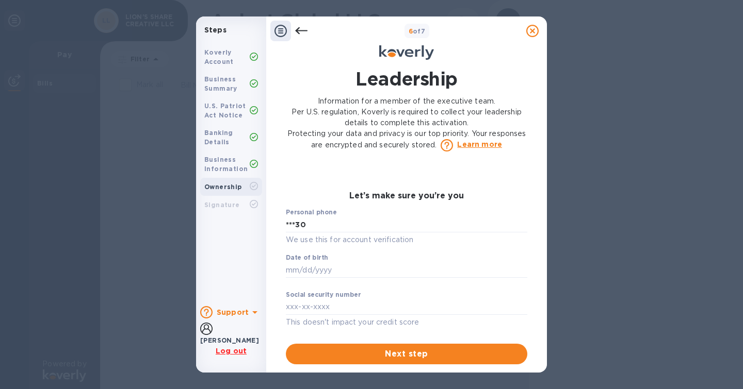
scroll to position [486, 0]
click at [357, 267] on input "text" at bounding box center [406, 268] width 241 height 15
type input "***80"
type input "***87"
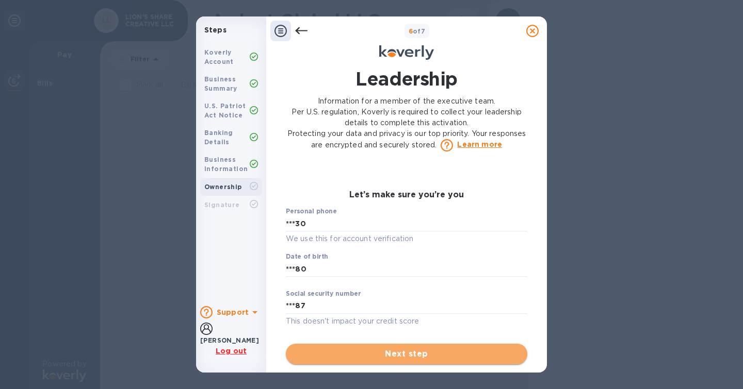
click at [384, 355] on span "Next step" at bounding box center [406, 354] width 225 height 12
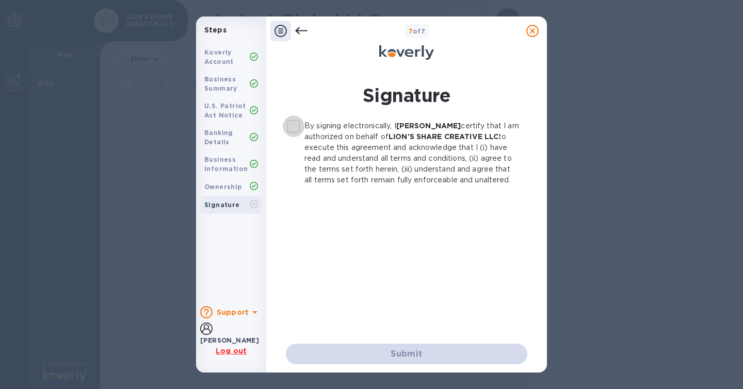
click at [293, 128] on input "By signing electronically, I [PERSON_NAME] certify that I am authorized on beha…" at bounding box center [294, 127] width 22 height 22
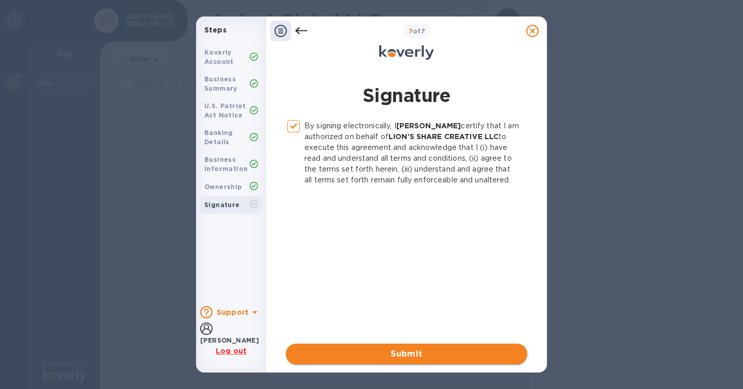
click at [432, 357] on span "Submit" at bounding box center [406, 354] width 225 height 12
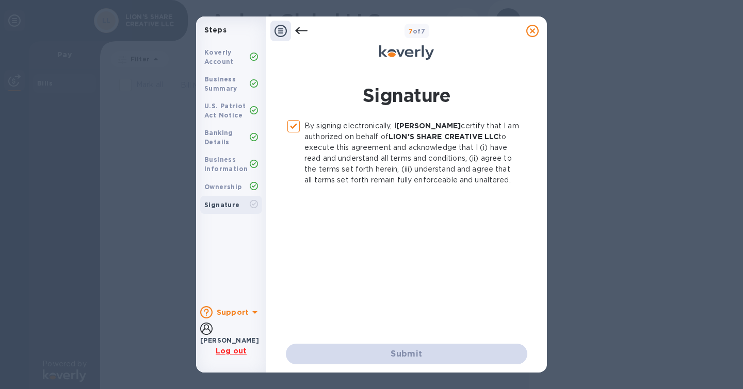
checkbox input "false"
